Goal: Task Accomplishment & Management: Complete application form

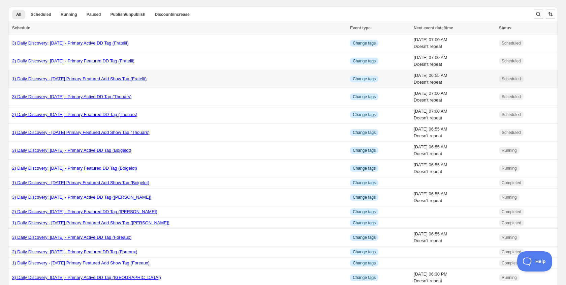
click at [117, 80] on link "1) Daily Discovery - [DATE] Primary Featured Add Show Tag (Fratelli)" at bounding box center [79, 78] width 134 height 5
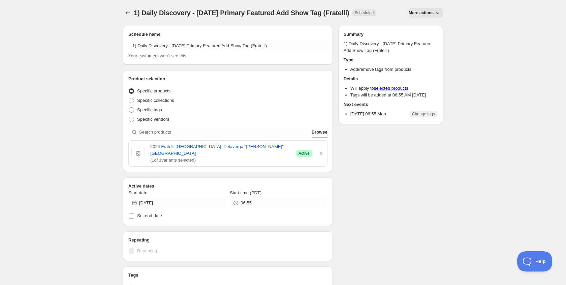
click at [430, 13] on span "More actions" at bounding box center [421, 12] width 25 height 5
click at [429, 27] on span "Duplicate" at bounding box center [426, 26] width 18 height 5
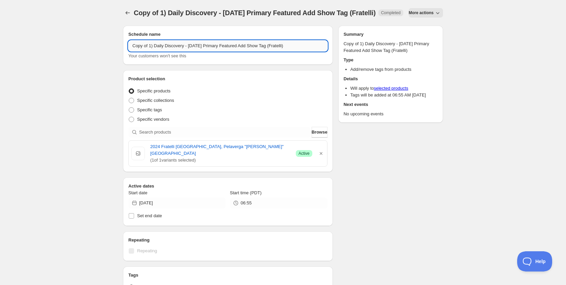
drag, startPoint x: 149, startPoint y: 60, endPoint x: 152, endPoint y: 70, distance: 10.8
click at [149, 51] on input "Copy of 1) Daily Discovery - [DATE] Primary Featured Add Show Tag (Fratelli)" at bounding box center [227, 45] width 199 height 11
drag, startPoint x: 194, startPoint y: 54, endPoint x: 193, endPoint y: 57, distance: 4.1
click at [194, 51] on input "1) Daily Discovery - [DATE] Primary Featured Add Show Tag (Fratelli)" at bounding box center [227, 45] width 199 height 11
drag, startPoint x: 291, startPoint y: 53, endPoint x: 290, endPoint y: 74, distance: 21.3
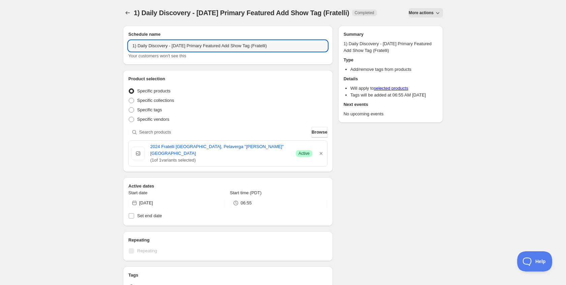
click at [291, 51] on input "1) Daily Discovery - [DATE] Primary Featured Add Show Tag (Fratelli)" at bounding box center [227, 45] width 199 height 11
type input "1) Daily Discovery - [DATE] Primary Featured Add Show Tag (Renzo)"
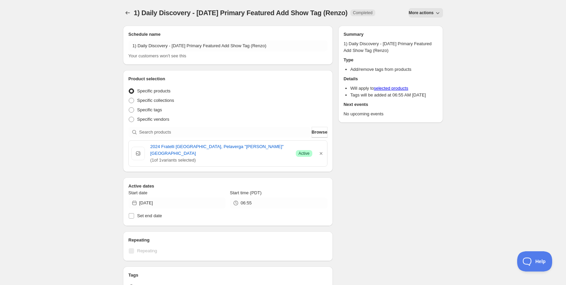
drag, startPoint x: 321, startPoint y: 156, endPoint x: 300, endPoint y: 151, distance: 21.4
click at [321, 156] on icon "button" at bounding box center [321, 153] width 7 height 7
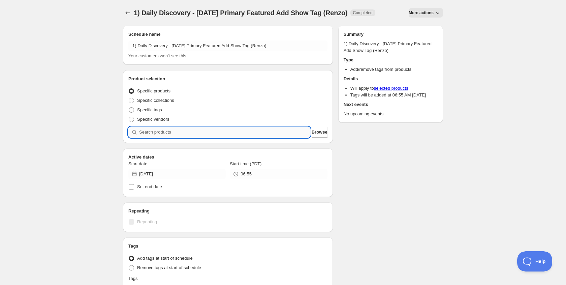
click at [261, 137] on input "search" at bounding box center [224, 132] width 171 height 11
paste input "SOMM2508-RCST23NEBMADN-750"
type input "SOMM2508-RCST23NEBMADN-750"
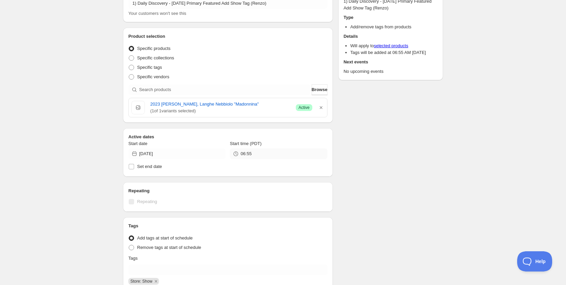
scroll to position [44, 0]
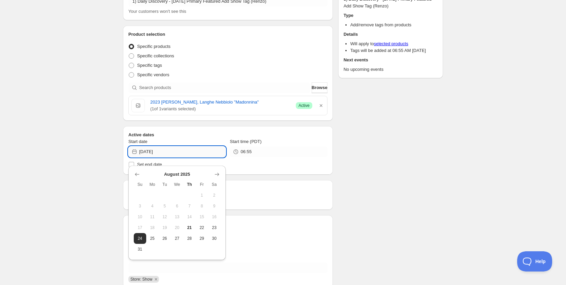
click at [202, 157] on input "[DATE]" at bounding box center [182, 151] width 87 height 11
click at [215, 228] on span "23" at bounding box center [214, 227] width 7 height 5
type input "[DATE]"
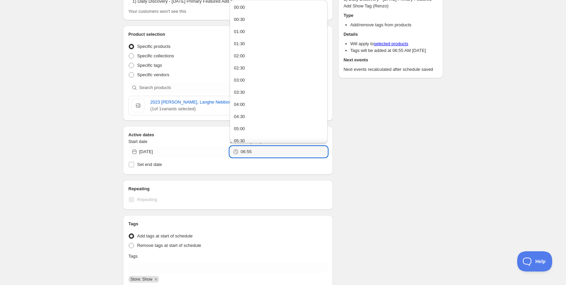
drag, startPoint x: 258, startPoint y: 156, endPoint x: 174, endPoint y: 150, distance: 84.1
click at [174, 150] on div "Start date [DATE] Start time (PDT) 06:55" at bounding box center [227, 147] width 199 height 19
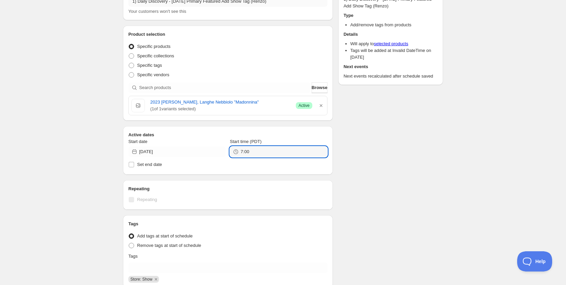
type input "07:00"
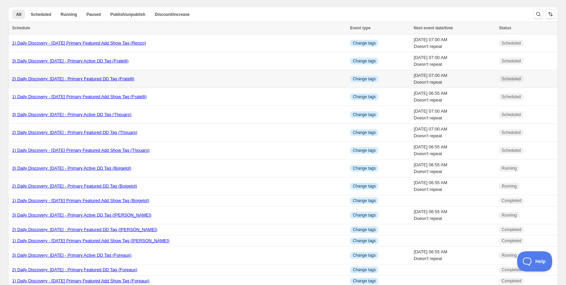
click at [83, 77] on link "2) Daily Discovery: [DATE] - Primary Featured DD Tag (Fratelli)" at bounding box center [73, 78] width 122 height 5
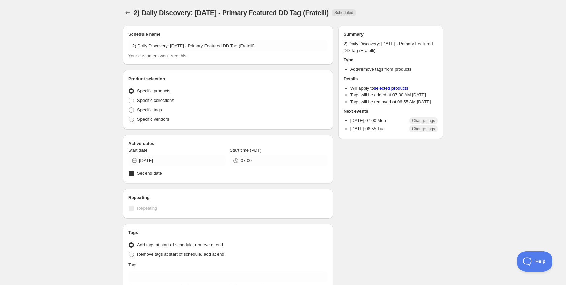
radio input "true"
checkbox input "true"
radio input "true"
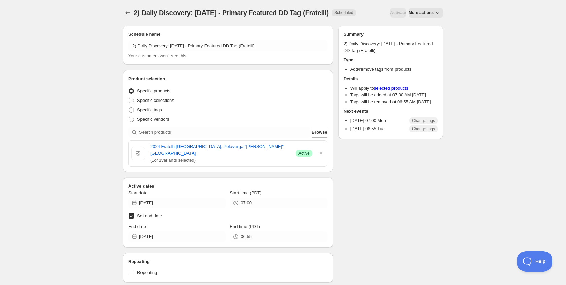
click at [430, 15] on span "More actions" at bounding box center [421, 12] width 25 height 5
click at [429, 36] on span "Duplicate" at bounding box center [426, 38] width 18 height 5
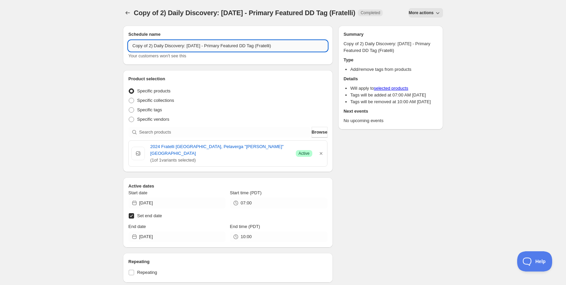
click at [150, 51] on input "Copy of 2) Daily Discovery: [DATE] - Primary Featured DD Tag (Fratelli)" at bounding box center [227, 45] width 199 height 11
drag, startPoint x: 193, startPoint y: 45, endPoint x: 183, endPoint y: 70, distance: 26.8
click at [192, 46] on input "2) Daily Discovery: [DATE] - Primary Featured DD Tag (Fratelli)" at bounding box center [227, 45] width 199 height 11
click at [278, 46] on input "2) Daily Discovery: [DATE] - Primary Featured DD Tag (Fratelli)" at bounding box center [227, 45] width 199 height 11
type input "2) Daily Discovery: [DATE] - Primary Featured DD Tag (Renzo)"
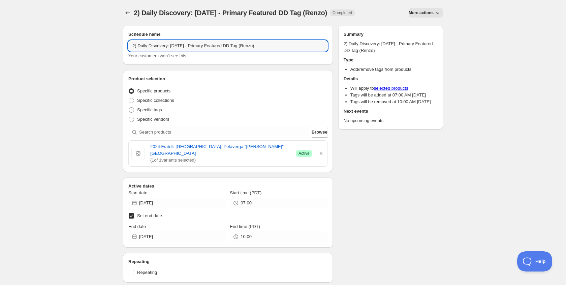
click at [320, 152] on icon "button" at bounding box center [321, 153] width 3 height 3
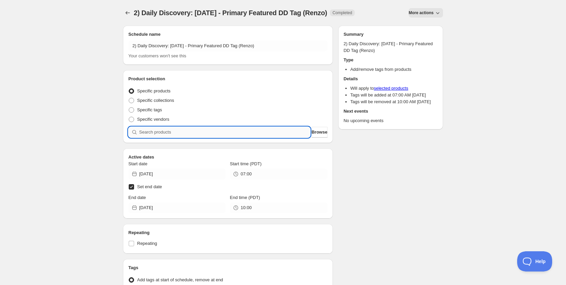
click at [207, 135] on input "search" at bounding box center [224, 132] width 171 height 11
paste input "SOMM2508-RCST23NEBMADN-750"
type input "SOMM2508-RCST23NEBMADN-750"
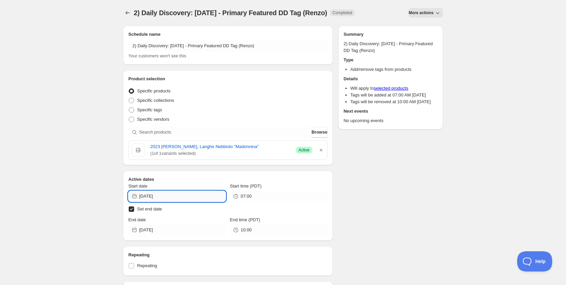
click at [185, 193] on input "[DATE]" at bounding box center [182, 196] width 87 height 11
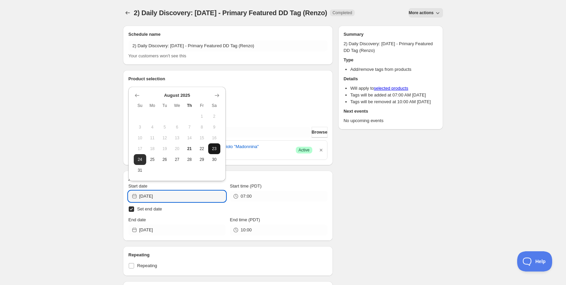
click at [216, 151] on button "23" at bounding box center [214, 148] width 12 height 11
type input "[DATE]"
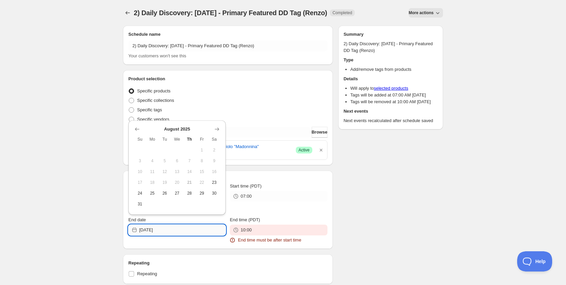
click at [191, 230] on input "[DATE]" at bounding box center [182, 229] width 87 height 11
drag, startPoint x: 138, startPoint y: 190, endPoint x: 154, endPoint y: 196, distance: 17.0
click at [138, 190] on span "24" at bounding box center [139, 192] width 7 height 5
type input "[DATE]"
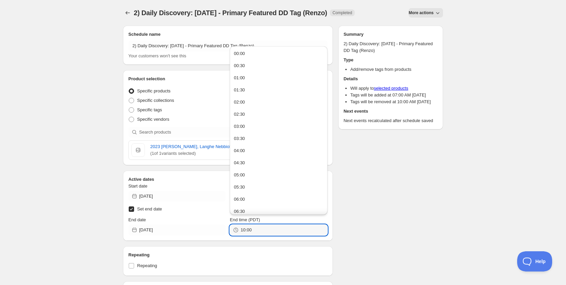
drag, startPoint x: 236, startPoint y: 229, endPoint x: 162, endPoint y: 224, distance: 74.0
click at [162, 224] on div "End date [DATE] End time (PDT) 10:00" at bounding box center [227, 225] width 199 height 19
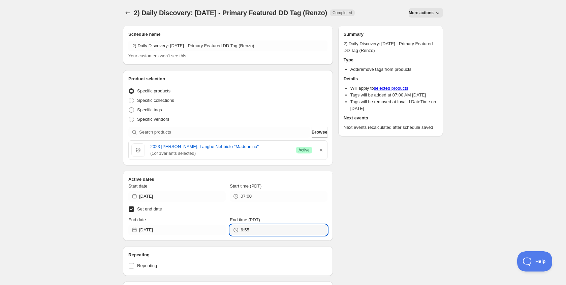
type input "06:55"
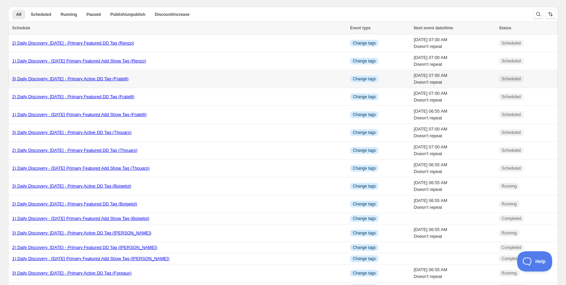
click at [60, 77] on link "3) Daily Discovery: [DATE] - Primary Active DD Tag (Fratelli)" at bounding box center [70, 78] width 117 height 5
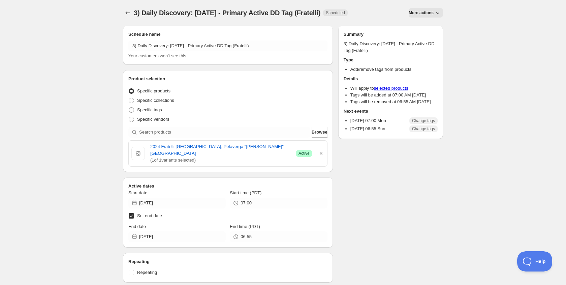
click at [418, 10] on button "More actions" at bounding box center [426, 12] width 34 height 9
click at [419, 28] on span "Duplicate" at bounding box center [426, 26] width 18 height 5
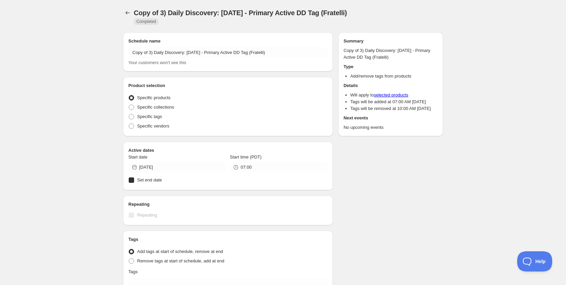
radio input "true"
checkbox input "true"
radio input "true"
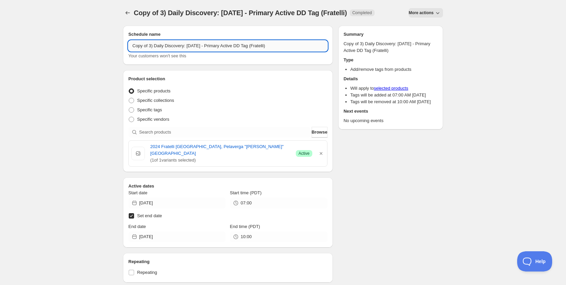
click at [150, 51] on input "Copy of 3) Daily Discovery: [DATE] - Primary Active DD Tag (Fratelli)" at bounding box center [227, 45] width 199 height 11
drag, startPoint x: 193, startPoint y: 46, endPoint x: 186, endPoint y: 63, distance: 18.5
click at [193, 46] on input "3) Daily Discovery: [DATE] - Primary Active DD Tag (Fratelli)" at bounding box center [227, 45] width 199 height 11
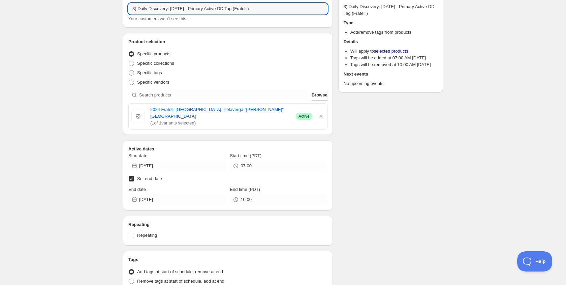
scroll to position [39, 0]
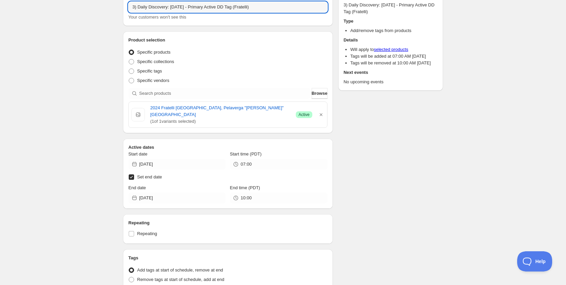
drag, startPoint x: 273, startPoint y: 8, endPoint x: 271, endPoint y: 24, distance: 16.0
click at [273, 8] on input "3) Daily Discovery: [DATE] - Primary Active DD Tag (Fratelli)" at bounding box center [227, 7] width 199 height 11
type input "3) Daily Discovery: [DATE] - Primary Active DD Tag (Renzo)"
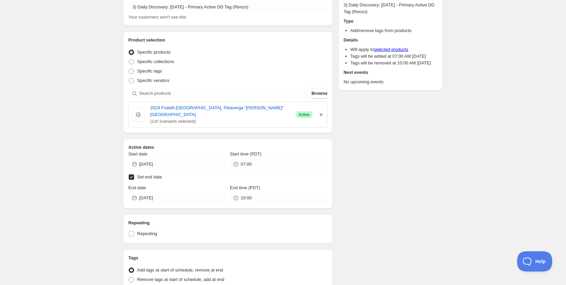
click at [321, 111] on icon "button" at bounding box center [321, 114] width 7 height 7
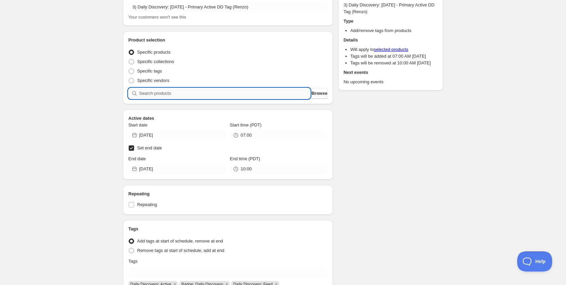
click at [215, 90] on input "search" at bounding box center [224, 93] width 171 height 11
paste input "SOMM2508-RCST23NEBMADN-750"
type input "SOMM2508-RCST23NEBMADN-750"
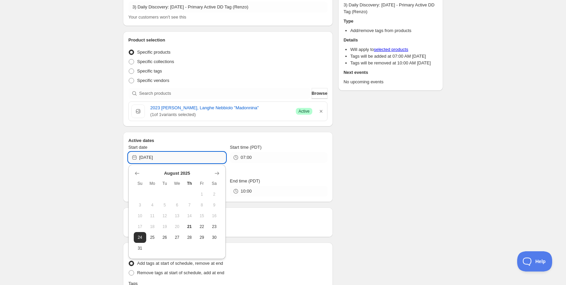
click at [186, 157] on input "[DATE]" at bounding box center [182, 157] width 87 height 11
click at [211, 227] on span "23" at bounding box center [214, 226] width 7 height 5
type input "[DATE]"
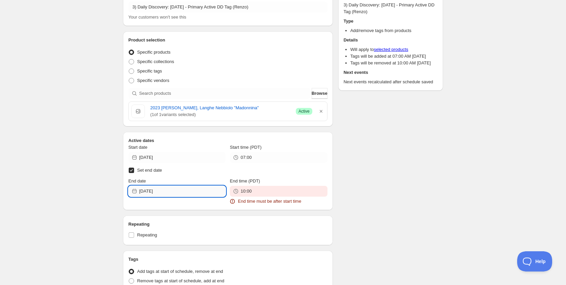
click at [176, 190] on input "[DATE]" at bounding box center [182, 191] width 87 height 11
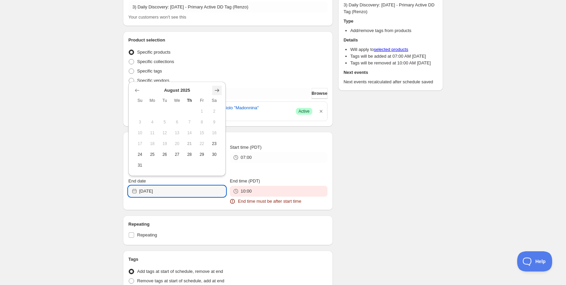
click at [217, 94] on button "Show next month, September 2025" at bounding box center [216, 90] width 9 height 9
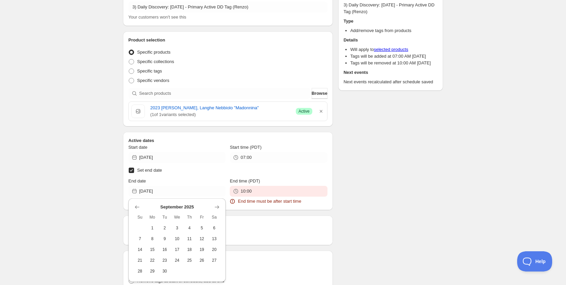
click at [200, 225] on span "5" at bounding box center [201, 227] width 7 height 5
type input "[DATE]"
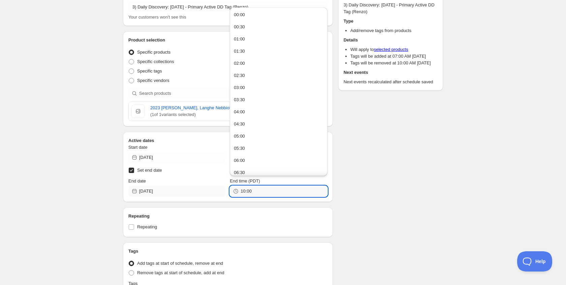
drag, startPoint x: 262, startPoint y: 191, endPoint x: 181, endPoint y: 187, distance: 81.3
click at [181, 187] on div "End date [DATE] End time (PDT) 10:00" at bounding box center [227, 187] width 199 height 19
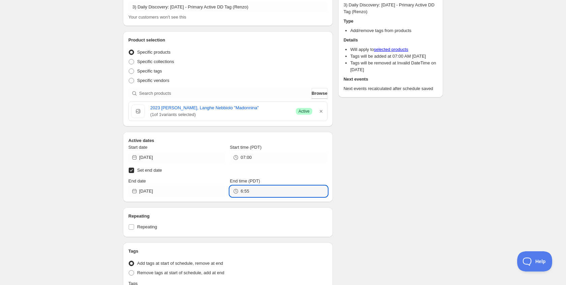
type input "06:55"
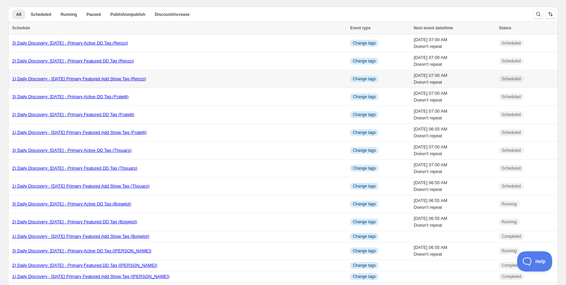
click at [107, 79] on link "1) Daily Discovery - [DATE] Primary Featured Add Show Tag (Renzo)" at bounding box center [79, 78] width 134 height 5
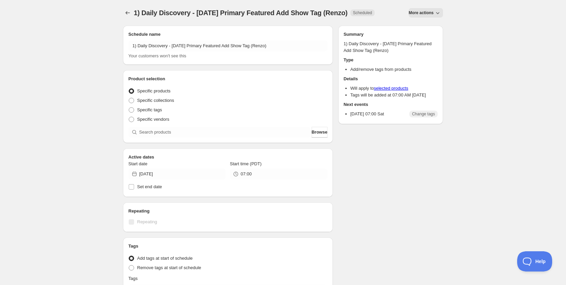
click at [437, 15] on icon "button" at bounding box center [437, 12] width 7 height 7
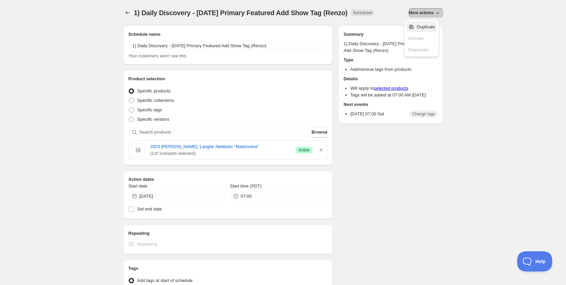
click at [428, 26] on span "Duplicate" at bounding box center [426, 26] width 18 height 5
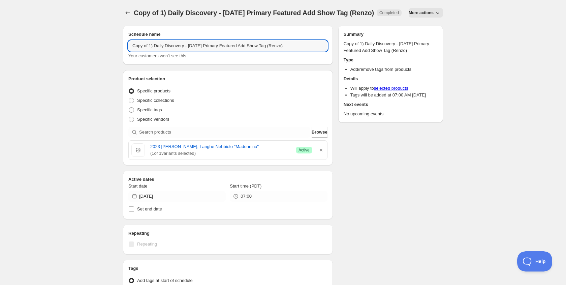
drag, startPoint x: 150, startPoint y: 60, endPoint x: 151, endPoint y: 68, distance: 8.1
click at [150, 51] on input "Copy of 1) Daily Discovery - [DATE] Primary Featured Add Show Tag (Renzo)" at bounding box center [227, 45] width 199 height 11
drag, startPoint x: 194, startPoint y: 54, endPoint x: 189, endPoint y: 68, distance: 15.1
click at [193, 51] on input "1) Daily Discovery - [DATE] Primary Featured Add Show Tag (Renzo)" at bounding box center [227, 45] width 199 height 11
type input "1) Daily Discovery - [DATE] Primary Featured Add Show Tag (Hidden)"
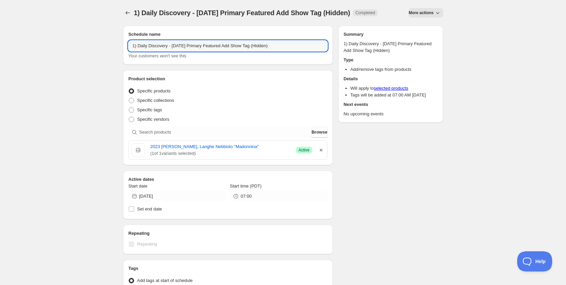
click at [321, 151] on icon "button" at bounding box center [321, 150] width 3 height 3
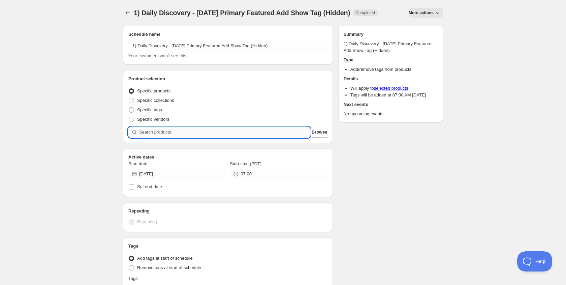
click at [246, 137] on input "search" at bounding box center [224, 132] width 171 height 11
paste input "SOMM2508-HTR21HIDBTLN-750"
type input "SOMM2508-HTR21HIDBTLN-750"
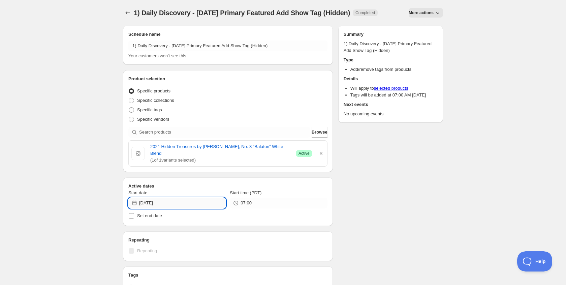
click at [213, 202] on input "[DATE]" at bounding box center [182, 202] width 87 height 11
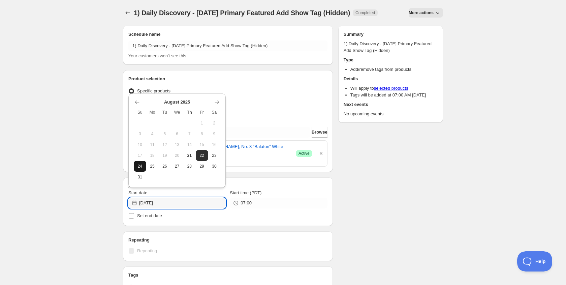
click at [140, 164] on span "24" at bounding box center [139, 165] width 7 height 5
type input "[DATE]"
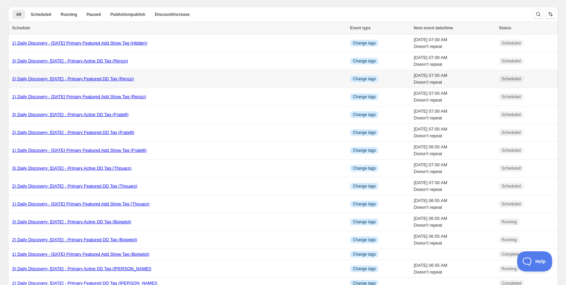
click at [134, 80] on link "2) Daily Discovery: [DATE] - Primary Featured DD Tag (Renzo)" at bounding box center [73, 78] width 122 height 5
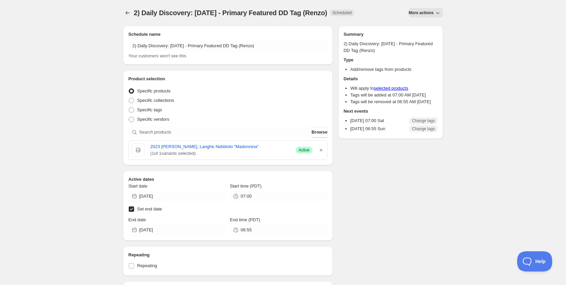
click at [421, 15] on span "More actions" at bounding box center [421, 12] width 25 height 5
click at [420, 25] on span "Duplicate" at bounding box center [426, 26] width 18 height 5
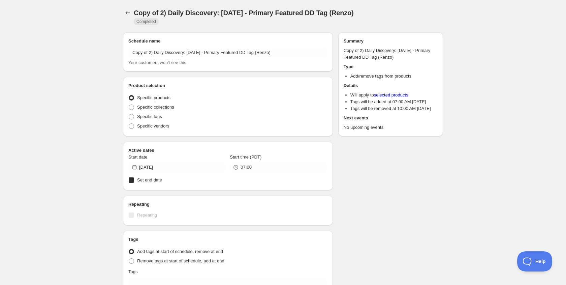
radio input "true"
checkbox input "true"
radio input "true"
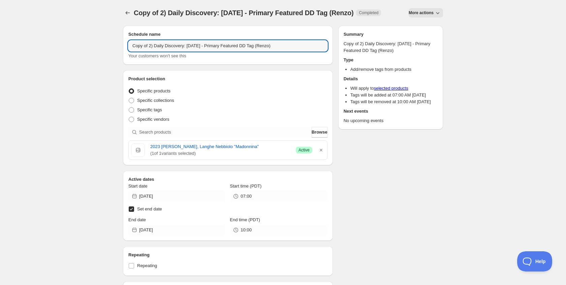
drag, startPoint x: 150, startPoint y: 53, endPoint x: 152, endPoint y: 60, distance: 7.0
click at [151, 51] on input "Copy of 2) Daily Discovery: [DATE] - Primary Featured DD Tag (Renzo)" at bounding box center [227, 45] width 199 height 11
drag, startPoint x: 193, startPoint y: 46, endPoint x: 185, endPoint y: 61, distance: 16.6
click at [192, 48] on input "2) Daily Discovery: [DATE] - Primary Featured DD Tag (Renzo)" at bounding box center [227, 45] width 199 height 11
type input "2) Daily Discovery: [DATE] - Primary Featured DD Tag (Hidden)"
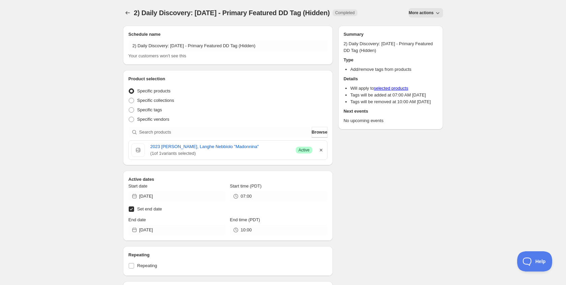
click at [319, 149] on icon "button" at bounding box center [321, 150] width 7 height 7
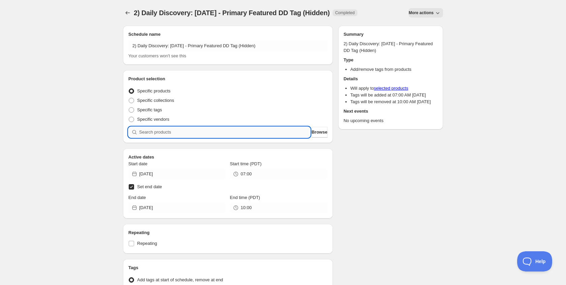
click at [273, 133] on input "search" at bounding box center [224, 132] width 171 height 11
paste input "SOMM2508-HTR21HIDBTLN-750"
type input "SOMM2508-HTR21HIDBTLN-750"
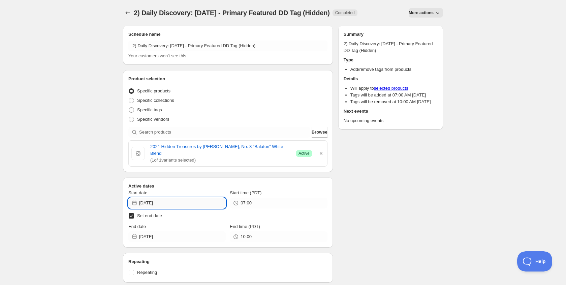
click at [193, 197] on input "[DATE]" at bounding box center [182, 202] width 87 height 11
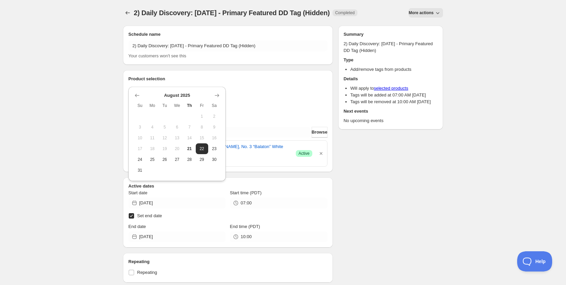
click at [142, 156] on button "24" at bounding box center [140, 159] width 12 height 11
type input "[DATE]"
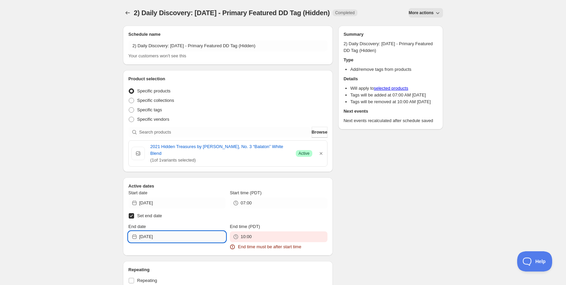
click at [179, 231] on input "[DATE]" at bounding box center [182, 236] width 87 height 11
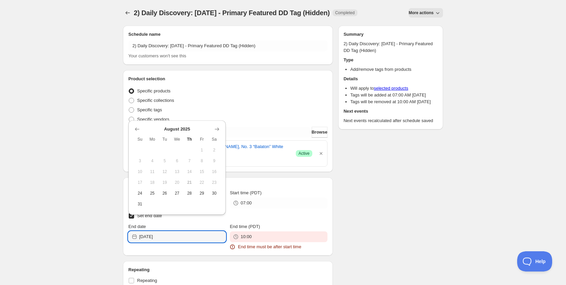
drag, startPoint x: 152, startPoint y: 194, endPoint x: 158, endPoint y: 195, distance: 6.1
click at [155, 194] on span "25" at bounding box center [152, 192] width 7 height 5
type input "[DATE]"
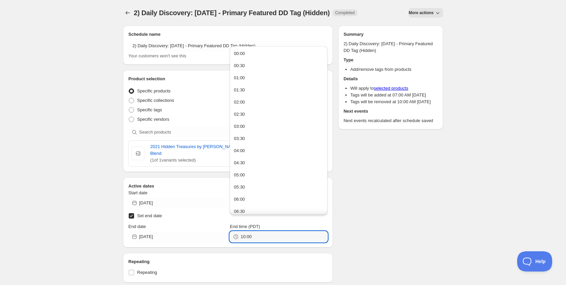
drag, startPoint x: 192, startPoint y: 228, endPoint x: 125, endPoint y: 225, distance: 67.1
click at [125, 225] on div "Active dates Start date [DATE] Start time (PDT) 07:00 Set end date End date [DA…" at bounding box center [228, 212] width 210 height 70
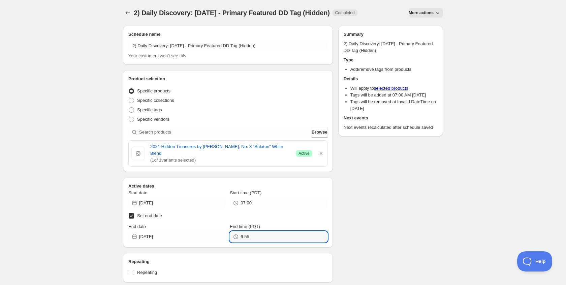
type input "06:55"
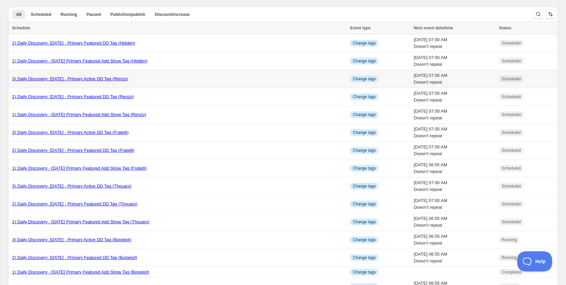
click at [50, 79] on link "3) Daily Discovery: [DATE] - Primary Active DD Tag (Renzo)" at bounding box center [70, 78] width 116 height 5
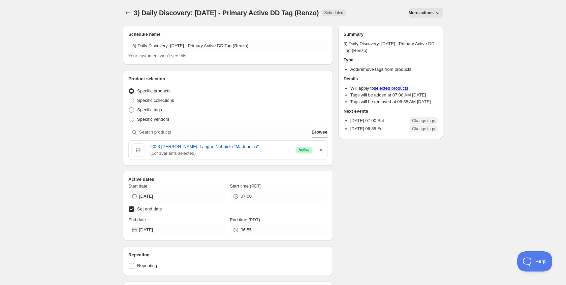
click at [419, 23] on div "3) Daily Discovery: [DATE] - Primary Active DD Tag (Renzo). This page is ready …" at bounding box center [283, 13] width 320 height 26
click at [422, 10] on span "More actions" at bounding box center [421, 12] width 25 height 5
click at [416, 27] on div "Duplicate" at bounding box center [421, 27] width 27 height 7
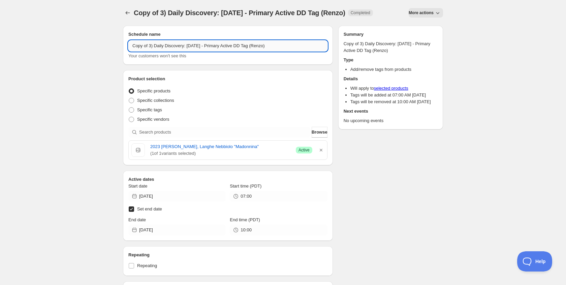
drag, startPoint x: 150, startPoint y: 47, endPoint x: 154, endPoint y: 50, distance: 4.5
click at [150, 47] on input "Copy of 3) Daily Discovery: [DATE] - Primary Active DD Tag (Renzo)" at bounding box center [227, 45] width 199 height 11
drag, startPoint x: 193, startPoint y: 47, endPoint x: 196, endPoint y: 62, distance: 15.9
click at [193, 47] on input "3) Daily Discovery: [DATE] - Primary Active DD Tag (Renzo)" at bounding box center [227, 45] width 199 height 11
drag, startPoint x: 271, startPoint y: 46, endPoint x: 271, endPoint y: 52, distance: 5.7
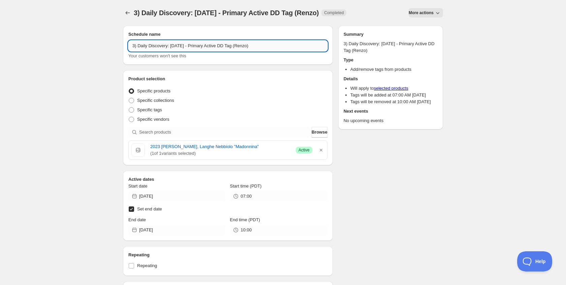
click at [271, 47] on input "3) Daily Discovery: [DATE] - Primary Active DD Tag (Renzo)" at bounding box center [227, 45] width 199 height 11
type input "3) Daily Discovery: [DATE] - Primary Active DD Tag (Hidden)"
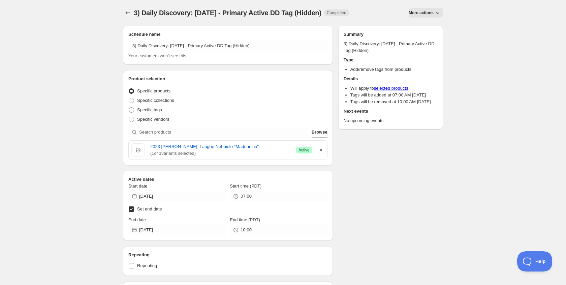
click at [320, 149] on icon "button" at bounding box center [321, 150] width 7 height 7
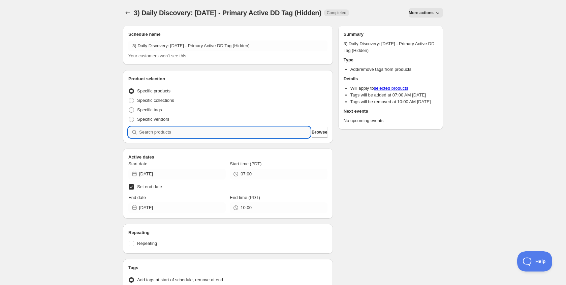
click at [250, 130] on input "search" at bounding box center [224, 132] width 171 height 11
paste input "SOMM2508-HTR21HIDBTLN-750"
type input "SOMM2508-HTR21HIDBTLN-750"
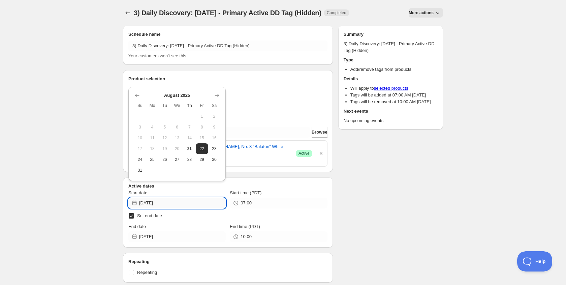
click at [196, 197] on input "[DATE]" at bounding box center [182, 202] width 87 height 11
click at [140, 158] on span "24" at bounding box center [139, 159] width 7 height 5
type input "[DATE]"
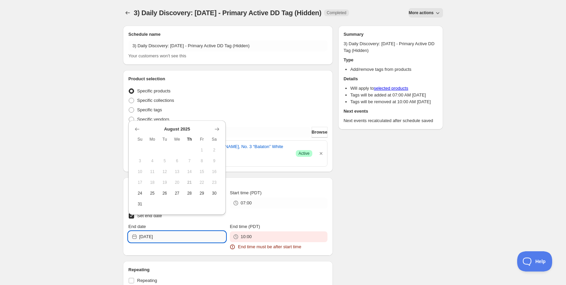
click at [202, 232] on input "[DATE]" at bounding box center [182, 236] width 87 height 11
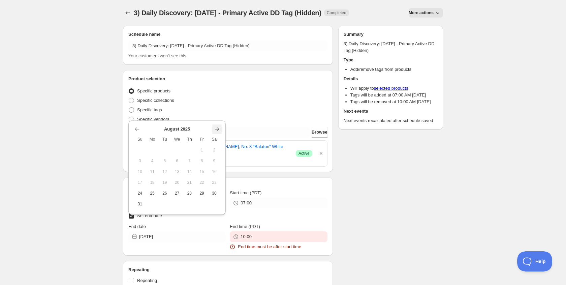
click at [215, 130] on icon "Show next month, September 2025" at bounding box center [217, 129] width 7 height 7
click at [214, 170] on span "13" at bounding box center [214, 171] width 7 height 5
type input "[DATE]"
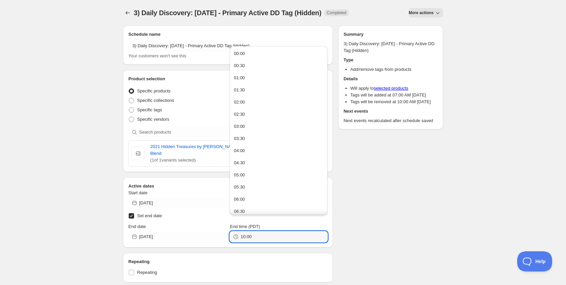
drag, startPoint x: 263, startPoint y: 228, endPoint x: 166, endPoint y: 224, distance: 96.8
click at [167, 224] on div "End date [DATE] End time (PDT) 10:00" at bounding box center [227, 232] width 199 height 19
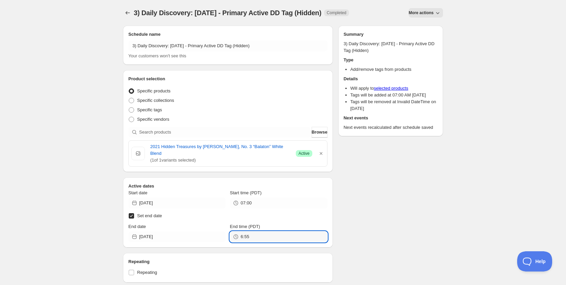
type input "06:55"
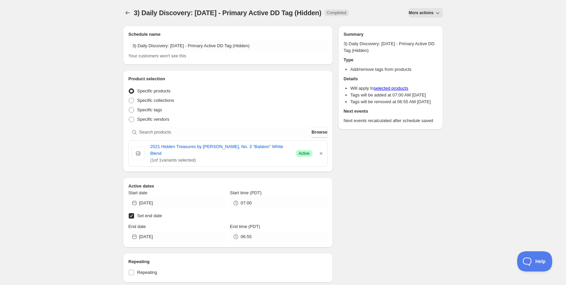
drag, startPoint x: 368, startPoint y: 219, endPoint x: 364, endPoint y: 218, distance: 4.3
click at [367, 218] on div "Schedule name 3) Daily Discovery: [DATE] - Primary Active DD Tag (Hidden) Your …" at bounding box center [280, 228] width 325 height 416
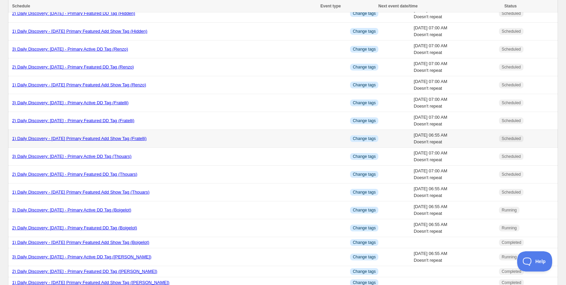
scroll to position [52, 0]
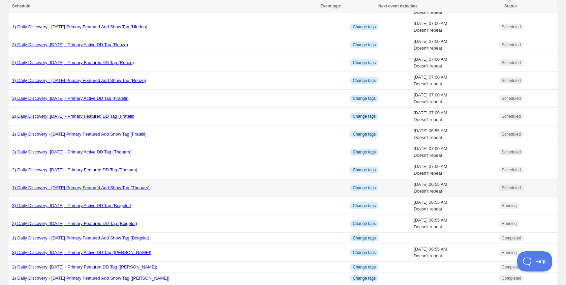
click at [67, 187] on link "1) Daily Discovery - [DATE] Primary Featured Add Show Tag (Thouars)" at bounding box center [80, 187] width 137 height 5
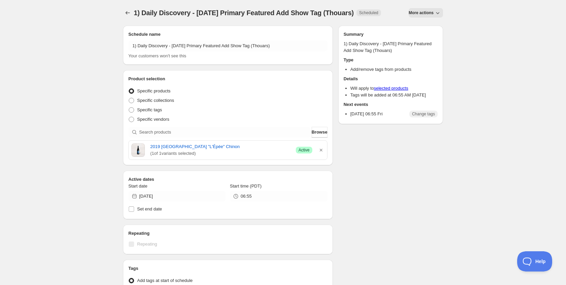
click at [432, 15] on span "More actions" at bounding box center [421, 12] width 25 height 5
click at [429, 25] on span "Duplicate" at bounding box center [426, 26] width 18 height 5
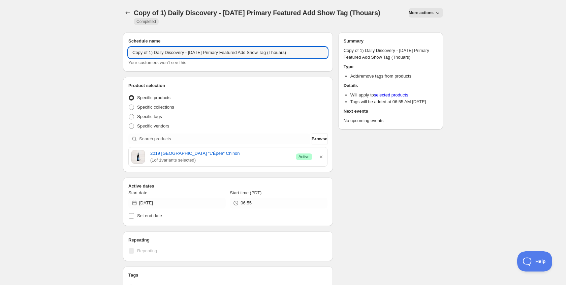
drag, startPoint x: 149, startPoint y: 60, endPoint x: 153, endPoint y: 70, distance: 10.9
click at [151, 58] on input "Copy of 1) Daily Discovery - [DATE] Primary Featured Add Show Tag (Thouars)" at bounding box center [227, 52] width 199 height 11
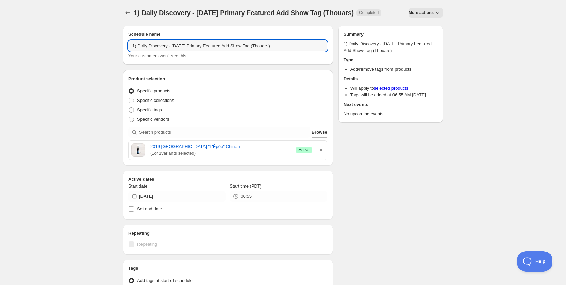
drag, startPoint x: 223, startPoint y: 51, endPoint x: 220, endPoint y: 59, distance: 8.5
click at [223, 51] on input "1) Daily Discovery - [DATE] Primary Featured Add Show Tag (Thouars)" at bounding box center [227, 45] width 199 height 11
drag, startPoint x: 301, startPoint y: 53, endPoint x: 297, endPoint y: 63, distance: 10.7
click at [301, 51] on input "1) Daily Discovery - [DATE] Secondary Featured Add Show Tag (Thouars)" at bounding box center [227, 45] width 199 height 11
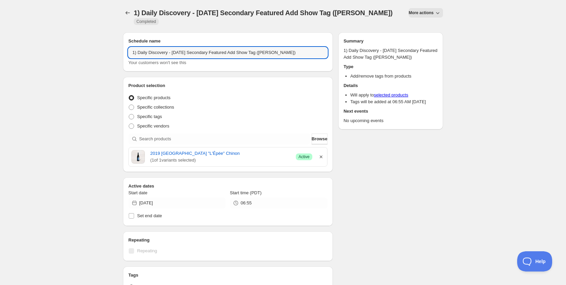
type input "1) Daily Discovery - [DATE] Secondary Featured Add Show Tag ([PERSON_NAME])"
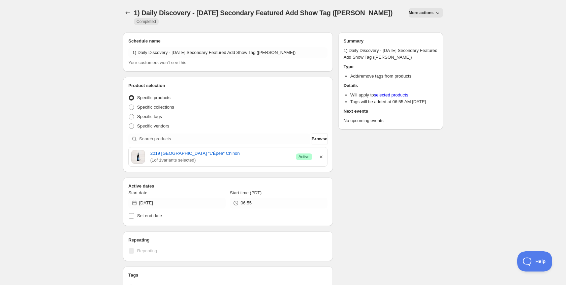
click at [321, 156] on icon "button" at bounding box center [321, 156] width 3 height 3
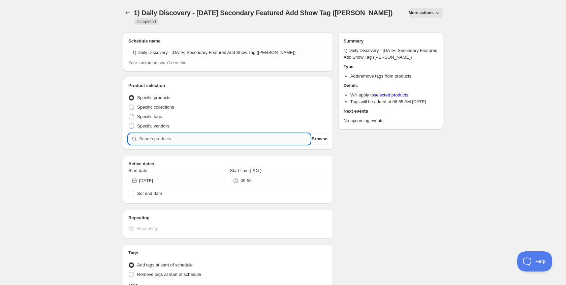
click at [232, 139] on input "search" at bounding box center [224, 138] width 171 height 11
paste input "SOMM2508-MGNMVCHMPNTR-750"
type input "SOMM2508-MGNMVCHMPNTR-750"
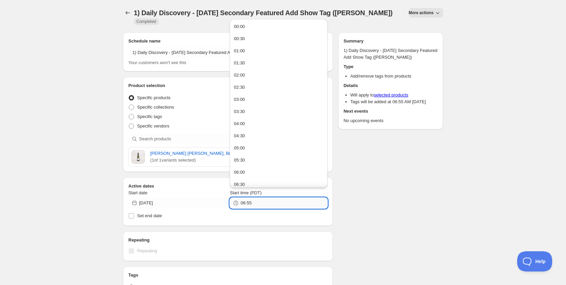
click at [257, 203] on input "06:55" at bounding box center [284, 202] width 87 height 11
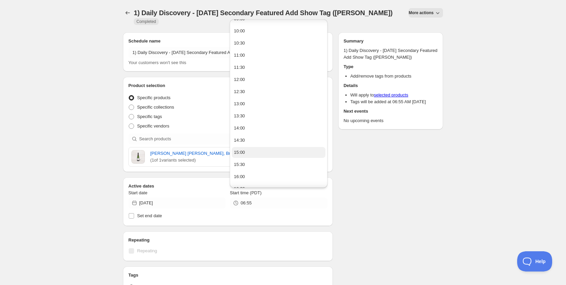
click at [243, 150] on div "15:00" at bounding box center [239, 152] width 11 height 7
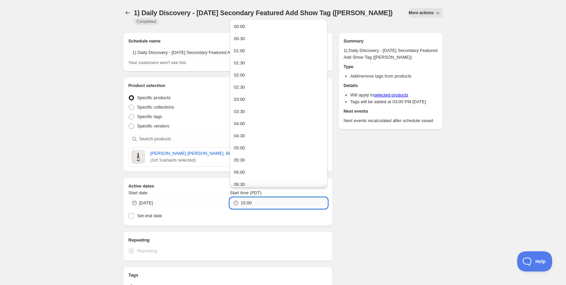
click at [258, 201] on input "15:00" at bounding box center [284, 202] width 87 height 11
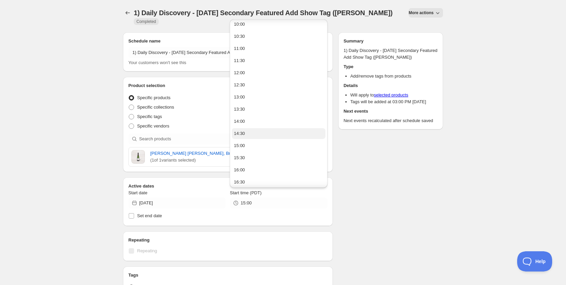
click at [244, 132] on div "14:30" at bounding box center [239, 133] width 11 height 7
type input "14:30"
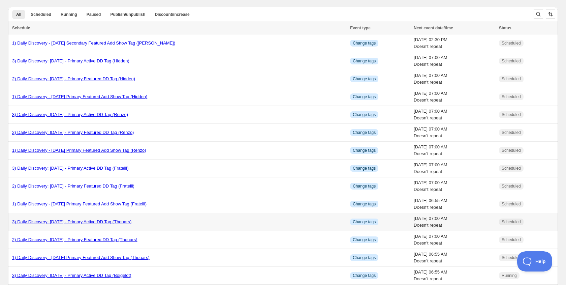
click at [65, 219] on link "3) Daily Discovery: [DATE] - Primary Active DD Tag (Thouars)" at bounding box center [71, 221] width 119 height 5
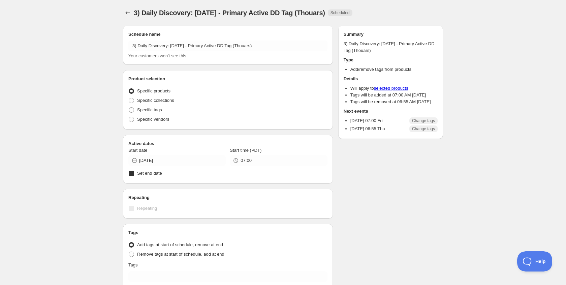
radio input "true"
checkbox input "true"
radio input "true"
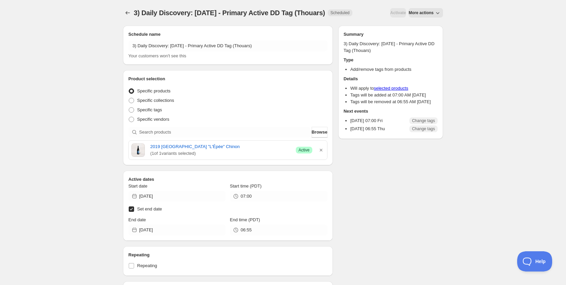
click at [424, 15] on span "More actions" at bounding box center [421, 12] width 25 height 5
click at [422, 36] on span "Duplicate" at bounding box center [426, 38] width 18 height 5
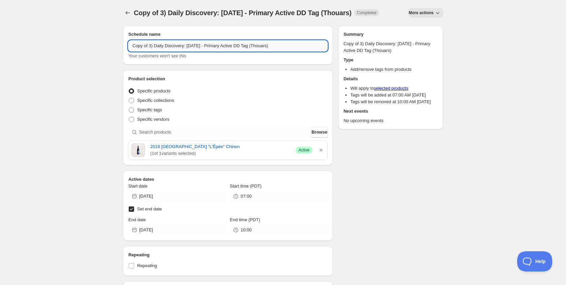
click at [150, 51] on input "Copy of 3) Daily Discovery: [DATE] - Primary Active DD Tag (Thouars)" at bounding box center [227, 45] width 199 height 11
drag, startPoint x: 225, startPoint y: 46, endPoint x: 221, endPoint y: 63, distance: 17.5
click at [225, 46] on input "3) Daily Discovery: [DATE] - Primary Active DD Tag (Thouars)" at bounding box center [227, 45] width 199 height 11
click at [283, 47] on input "3) Daily Discovery: [DATE] - Secondary Active DD Tag (Thouars)" at bounding box center [227, 45] width 199 height 11
drag, startPoint x: 282, startPoint y: 48, endPoint x: 281, endPoint y: 53, distance: 4.8
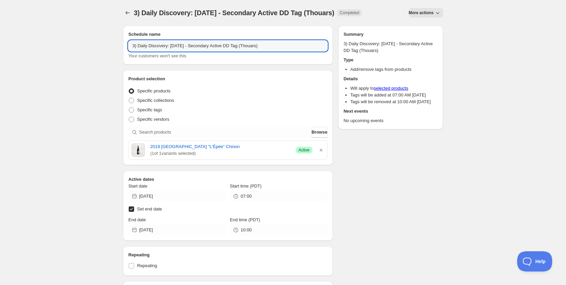
click at [282, 48] on input "3) Daily Discovery: [DATE] - Secondary Active DD Tag (Thouars)" at bounding box center [227, 45] width 199 height 11
type input "3) Daily Discovery: [DATE] - Secondary Active DD Tag ([PERSON_NAME])"
click at [324, 152] on icon "button" at bounding box center [321, 150] width 7 height 7
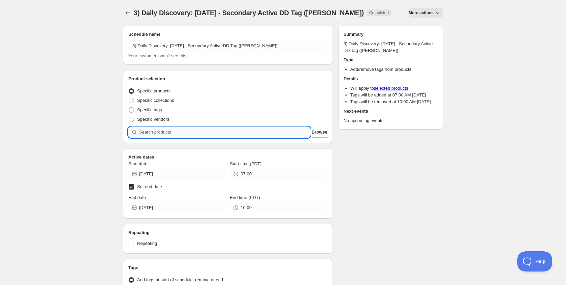
click at [247, 135] on input "search" at bounding box center [224, 132] width 171 height 11
paste input "SOMM2508-MGNMVCHMPNTR-750"
type input "SOMM2508-MGNMVCHMPNTR-750"
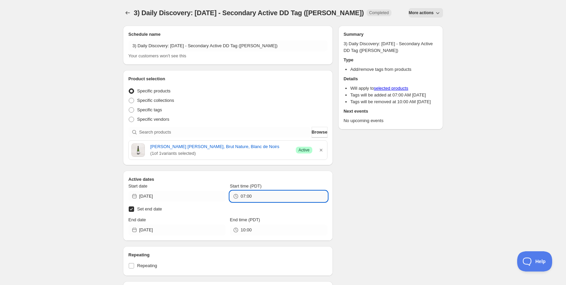
click at [283, 197] on input "07:00" at bounding box center [284, 196] width 87 height 11
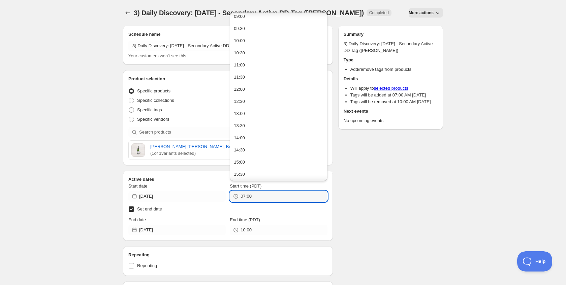
scroll to position [223, 0]
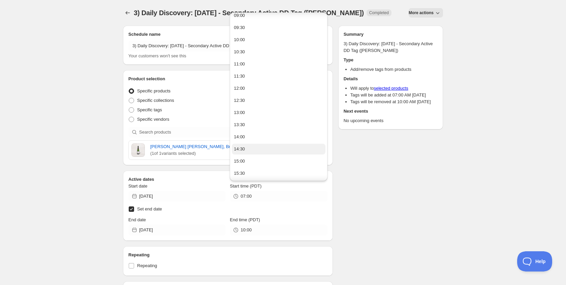
click at [263, 150] on button "14:30" at bounding box center [278, 149] width 93 height 11
type input "14:30"
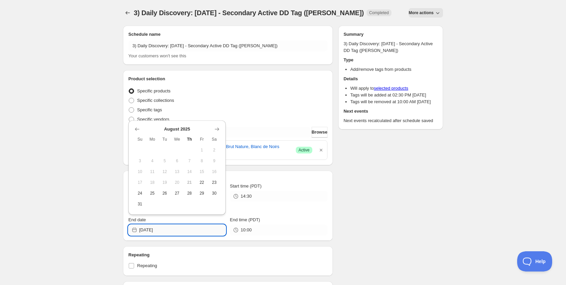
click at [201, 229] on input "[DATE]" at bounding box center [182, 229] width 87 height 11
click at [220, 131] on button "Show next month, September 2025" at bounding box center [216, 128] width 9 height 9
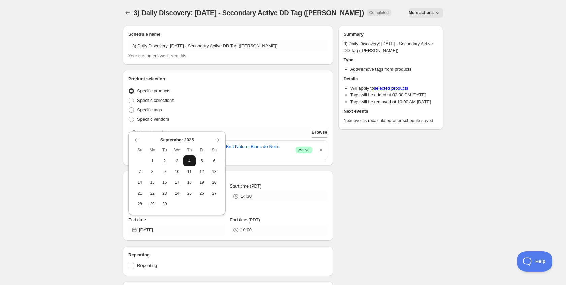
click at [188, 160] on span "4" at bounding box center [189, 160] width 7 height 5
type input "[DATE]"
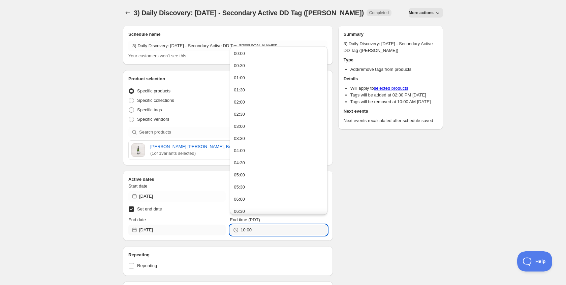
drag, startPoint x: 261, startPoint y: 228, endPoint x: 207, endPoint y: 229, distance: 54.6
click at [207, 229] on div "End date [DATE] End time (PDT) 10:00" at bounding box center [227, 225] width 199 height 19
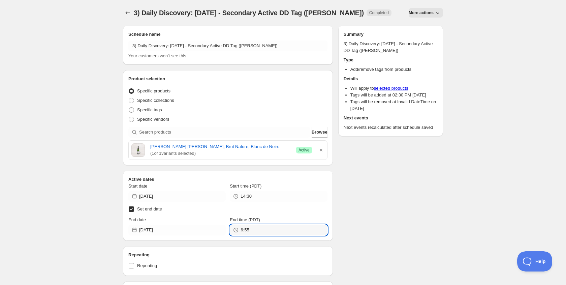
type input "06:55"
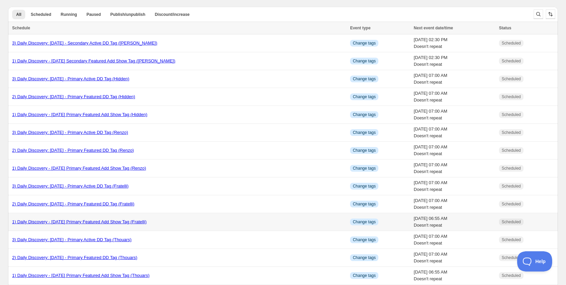
click at [69, 219] on link "1) Daily Discovery - [DATE] Primary Featured Add Show Tag (Fratelli)" at bounding box center [79, 221] width 134 height 5
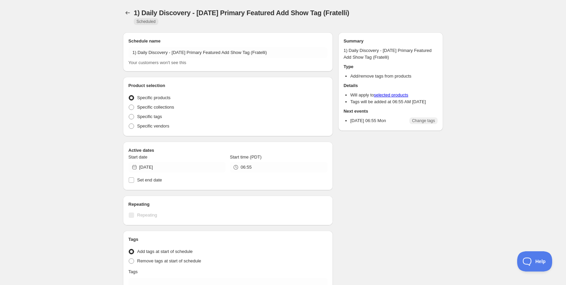
radio input "true"
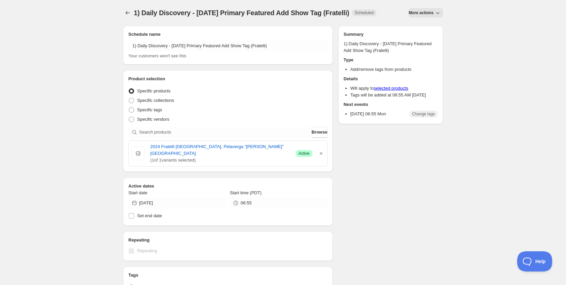
click at [422, 12] on span "More actions" at bounding box center [421, 12] width 25 height 5
click at [419, 25] on span "Duplicate" at bounding box center [426, 26] width 18 height 5
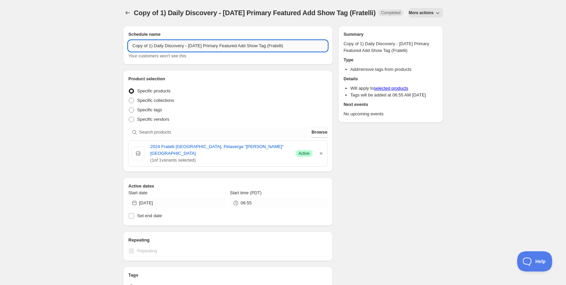
click at [150, 51] on input "Copy of 1) Daily Discovery - [DATE] Primary Featured Add Show Tag (Fratelli)" at bounding box center [227, 45] width 199 height 11
click at [194, 51] on input "1) Daily Discovery - [DATE] Primary Featured Add Show Tag (Fratelli)" at bounding box center [227, 45] width 199 height 11
drag, startPoint x: 291, startPoint y: 52, endPoint x: 292, endPoint y: 61, distance: 9.5
click at [291, 51] on input "1) Daily Discovery - [DATE] Primary Featured Add Show Tag (Fratelli)" at bounding box center [227, 45] width 199 height 11
type input "1) Daily Discovery - [DATE] Primary Featured Add Show Tag (Conterno)"
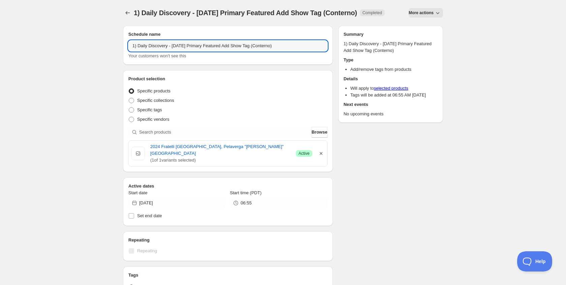
click at [321, 156] on icon "button" at bounding box center [321, 153] width 7 height 7
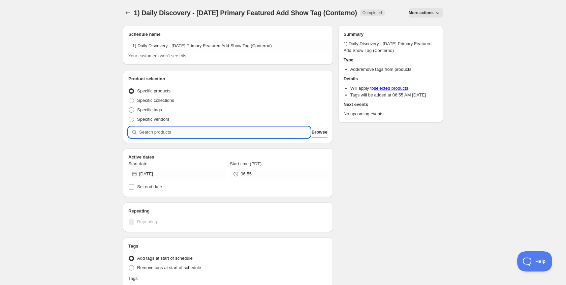
click at [246, 137] on input "search" at bounding box center [224, 132] width 171 height 11
paste input "SOMM2508-DCNT21BAR-750"
type input "SOMM2508-DCNT21BAR-750"
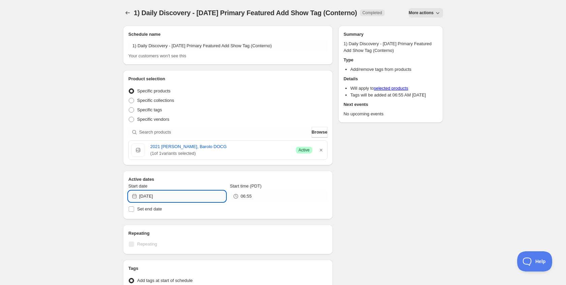
click at [200, 201] on input "[DATE]" at bounding box center [182, 196] width 87 height 11
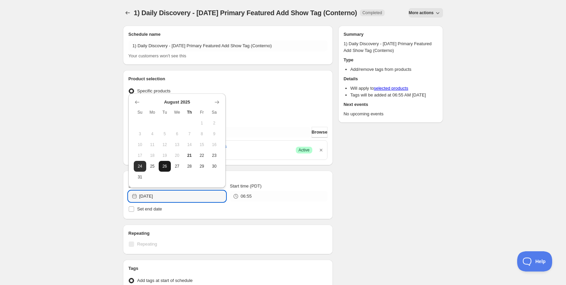
click at [164, 168] on span "26" at bounding box center [164, 165] width 7 height 5
type input "[DATE]"
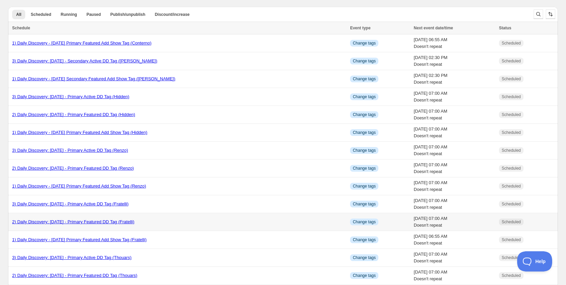
click at [73, 221] on link "2) Daily Discovery: [DATE] - Primary Featured DD Tag (Fratelli)" at bounding box center [73, 221] width 122 height 5
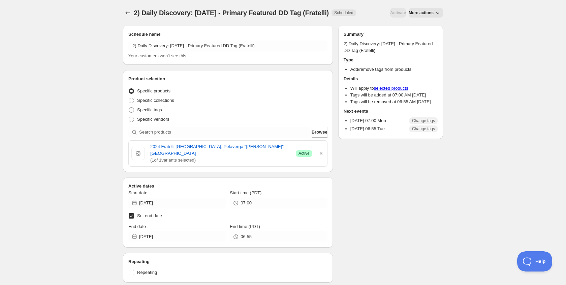
click at [433, 15] on span "More actions" at bounding box center [421, 12] width 25 height 5
click at [427, 36] on span "Duplicate" at bounding box center [426, 38] width 18 height 5
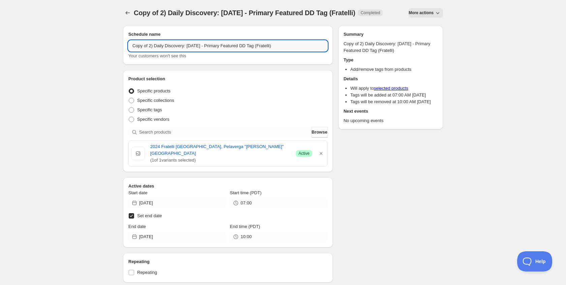
click at [150, 51] on input "Copy of 2) Daily Discovery: [DATE] - Primary Featured DD Tag (Fratelli)" at bounding box center [227, 45] width 199 height 11
click at [193, 46] on input "2) Daily Discovery: [DATE] - Primary Featured DD Tag (Fratelli)" at bounding box center [227, 45] width 199 height 11
drag, startPoint x: 278, startPoint y: 45, endPoint x: 278, endPoint y: 53, distance: 7.8
click at [278, 46] on input "2) Daily Discovery: [DATE] - Primary Featured DD Tag (Fratelli)" at bounding box center [227, 45] width 199 height 11
type input "2) Daily Discovery: [DATE] - Primary Featured DD Tag (Conterno)"
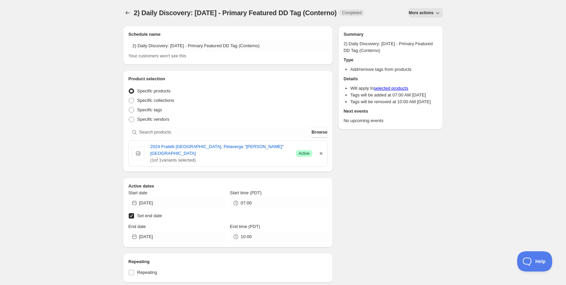
click at [323, 151] on icon "button" at bounding box center [321, 153] width 7 height 7
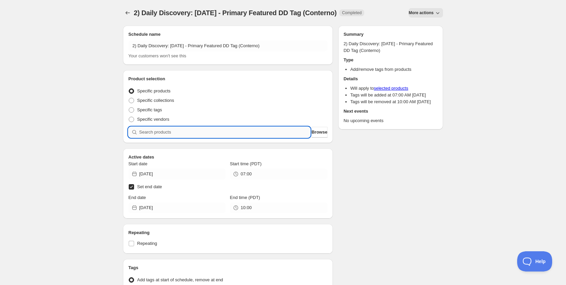
click at [264, 130] on input "search" at bounding box center [224, 132] width 171 height 11
paste input "SOMM2508-DCNT21BAR-750"
type input "SOMM2508-DCNT21BAR-750"
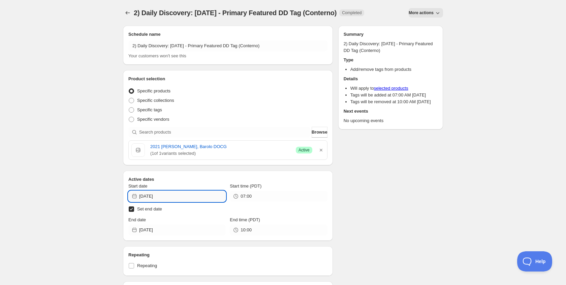
click at [202, 196] on input "[DATE]" at bounding box center [182, 196] width 87 height 11
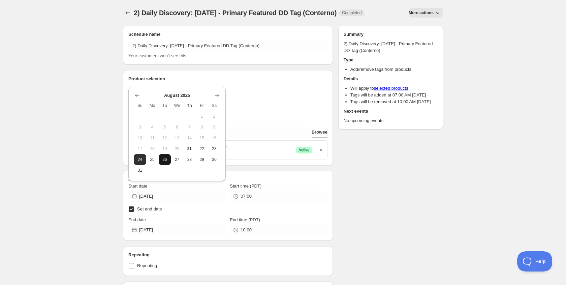
click at [166, 160] on span "26" at bounding box center [164, 159] width 7 height 5
type input "[DATE]"
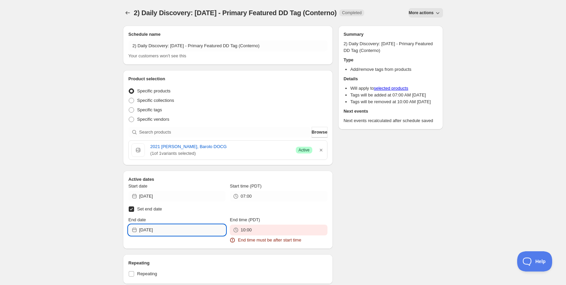
click at [190, 229] on input "[DATE]" at bounding box center [182, 229] width 87 height 11
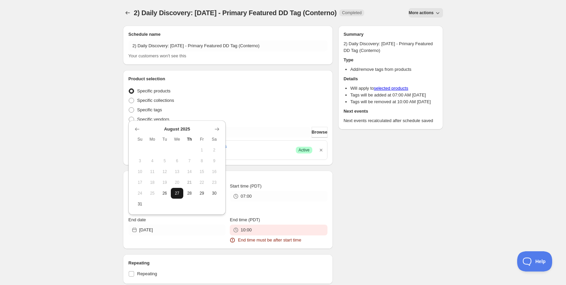
click at [175, 194] on span "27" at bounding box center [177, 192] width 7 height 5
type input "[DATE]"
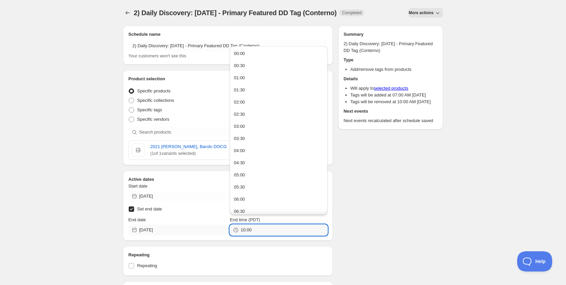
drag, startPoint x: 269, startPoint y: 230, endPoint x: 156, endPoint y: 227, distance: 113.6
click at [156, 227] on div "End date [DATE] End time (PDT) 10:00" at bounding box center [227, 225] width 199 height 19
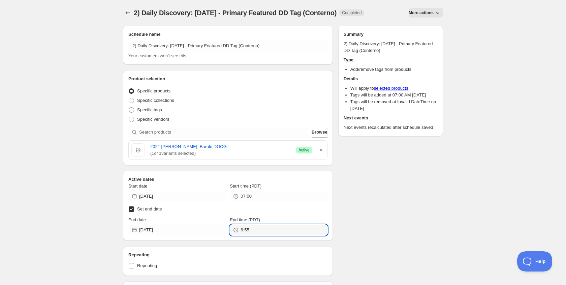
type input "06:55"
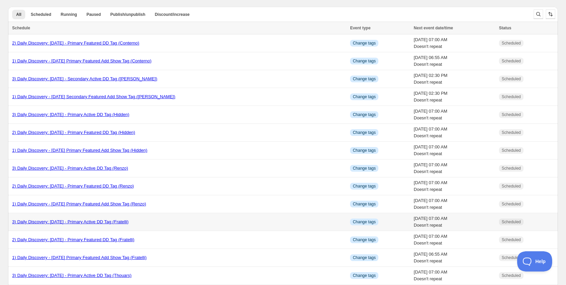
click at [92, 220] on link "3) Daily Discovery: [DATE] - Primary Active DD Tag (Fratelli)" at bounding box center [70, 221] width 117 height 5
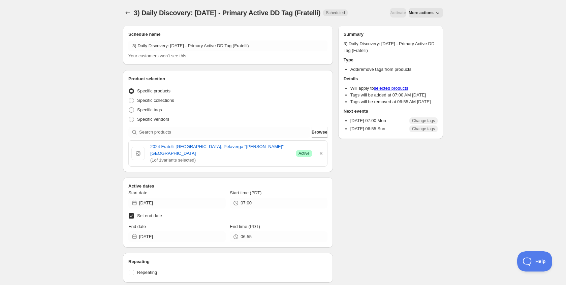
click at [420, 15] on span "More actions" at bounding box center [421, 12] width 25 height 5
click at [418, 37] on span "Duplicate" at bounding box center [426, 38] width 18 height 5
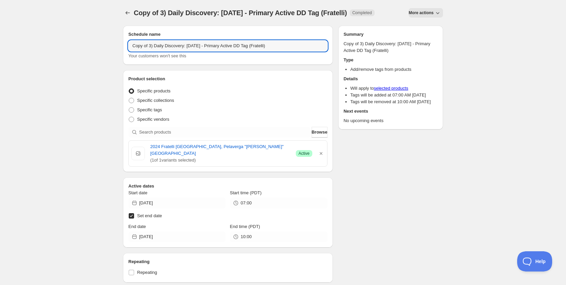
drag, startPoint x: 151, startPoint y: 53, endPoint x: 148, endPoint y: 60, distance: 7.5
click at [150, 51] on input "Copy of 3) Daily Discovery: [DATE] - Primary Active DD Tag (Fratelli)" at bounding box center [227, 45] width 199 height 11
drag, startPoint x: 193, startPoint y: 48, endPoint x: 190, endPoint y: 54, distance: 6.4
click at [193, 49] on input "3) Daily Discovery: [DATE] - Primary Active DD Tag (Fratelli)" at bounding box center [227, 45] width 199 height 11
click at [273, 46] on input "3) Daily Discovery: [DATE] - Primary Active DD Tag (Fratelli)" at bounding box center [227, 45] width 199 height 11
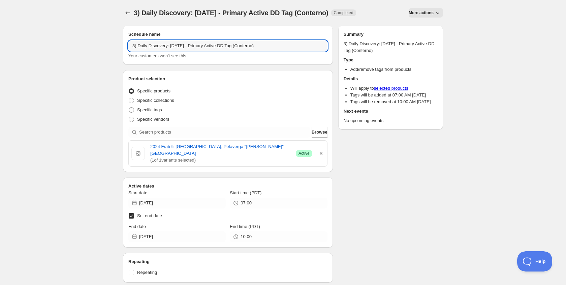
type input "3) Daily Discovery: [DATE] - Primary Active DD Tag (Conterno)"
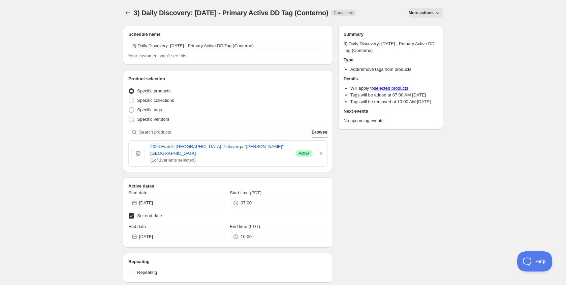
drag, startPoint x: 321, startPoint y: 150, endPoint x: 304, endPoint y: 148, distance: 17.0
click at [321, 152] on icon "button" at bounding box center [321, 153] width 3 height 3
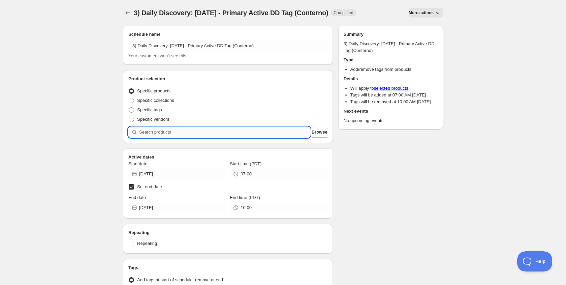
click at [248, 132] on input "search" at bounding box center [224, 132] width 171 height 11
paste input "SOMM2508-DCNT21BAR-750"
type input "SOMM2508-DCNT21BAR-750"
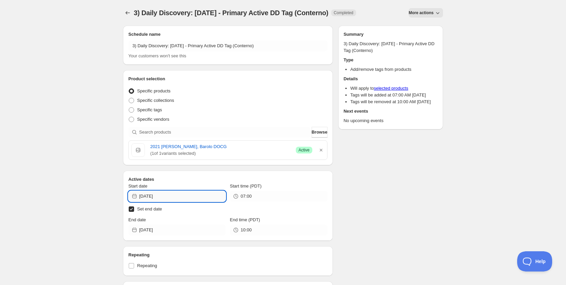
click at [193, 195] on input "[DATE]" at bounding box center [182, 196] width 87 height 11
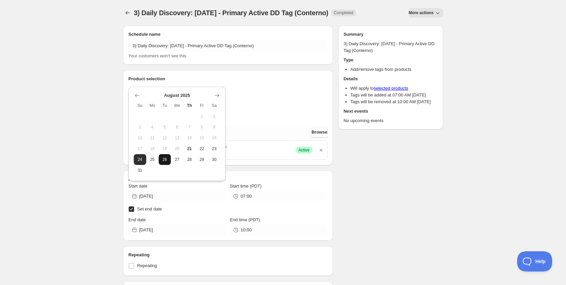
click at [166, 158] on span "26" at bounding box center [164, 159] width 7 height 5
type input "[DATE]"
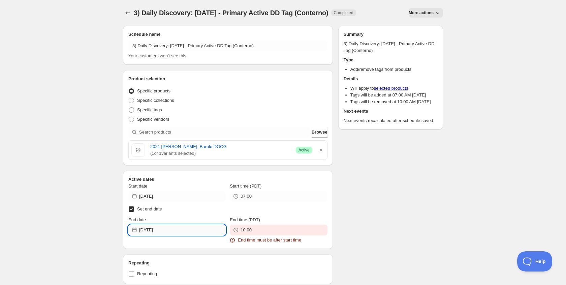
click at [195, 232] on input "[DATE]" at bounding box center [182, 229] width 87 height 11
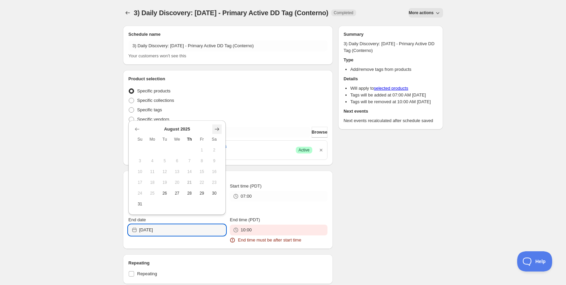
click at [219, 130] on icon "Show next month, September 2025" at bounding box center [217, 129] width 7 height 7
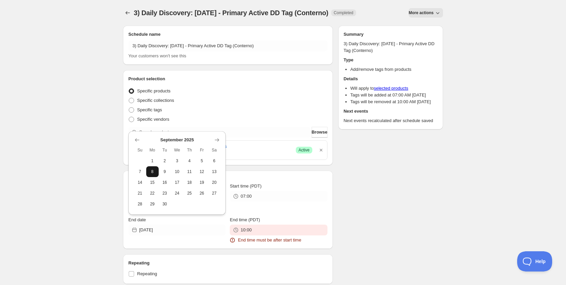
click at [151, 167] on button "8" at bounding box center [152, 171] width 12 height 11
type input "[DATE]"
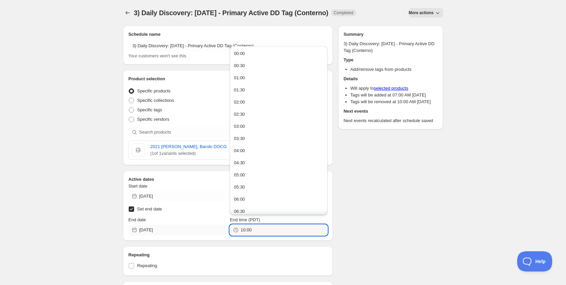
drag, startPoint x: 226, startPoint y: 230, endPoint x: 142, endPoint y: 227, distance: 84.6
click at [142, 227] on div "End date [DATE] End time (PDT) 10:00" at bounding box center [227, 225] width 199 height 19
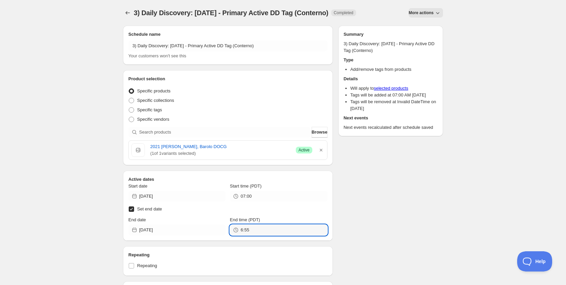
type input "06:55"
